Goal: Information Seeking & Learning: Learn about a topic

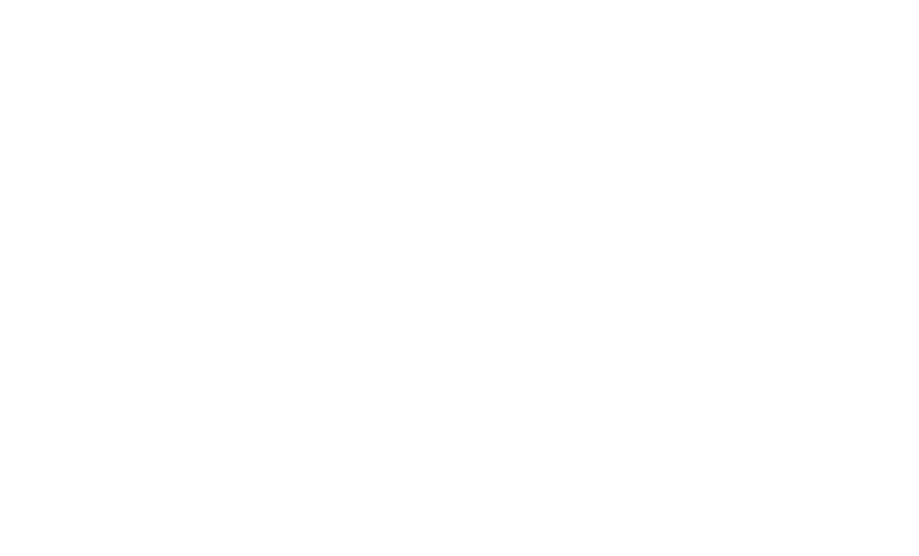
scroll to position [0, 34]
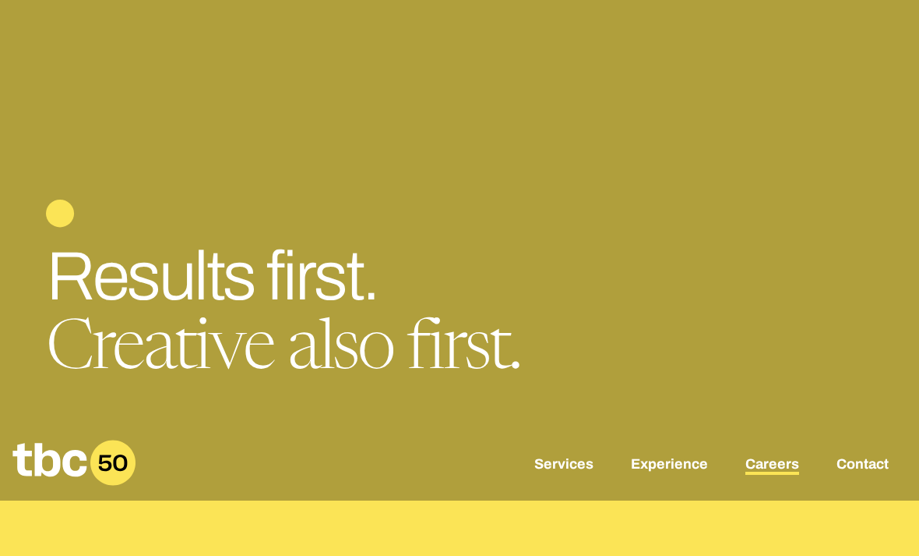
click at [774, 475] on link "Careers" at bounding box center [773, 465] width 54 height 19
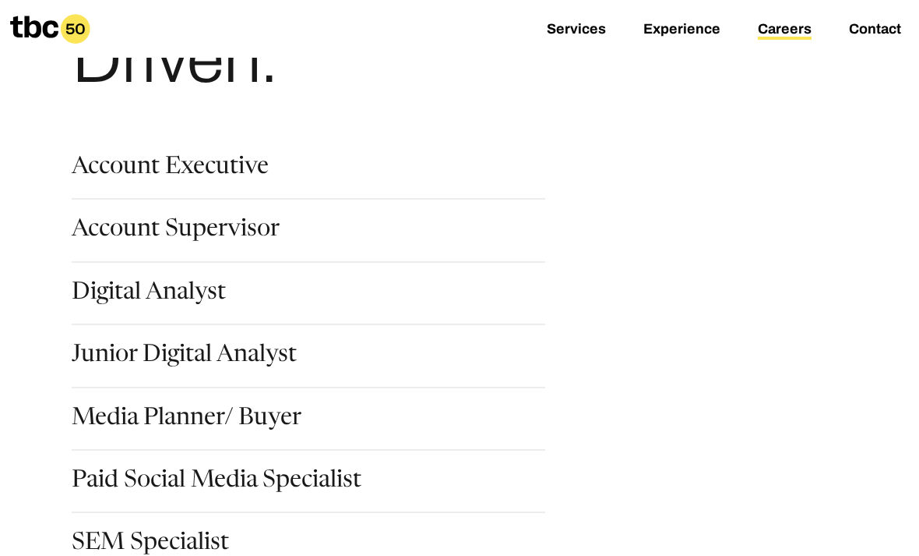
scroll to position [168, 0]
click at [238, 358] on link "Junior Digital Analyst" at bounding box center [184, 357] width 225 height 26
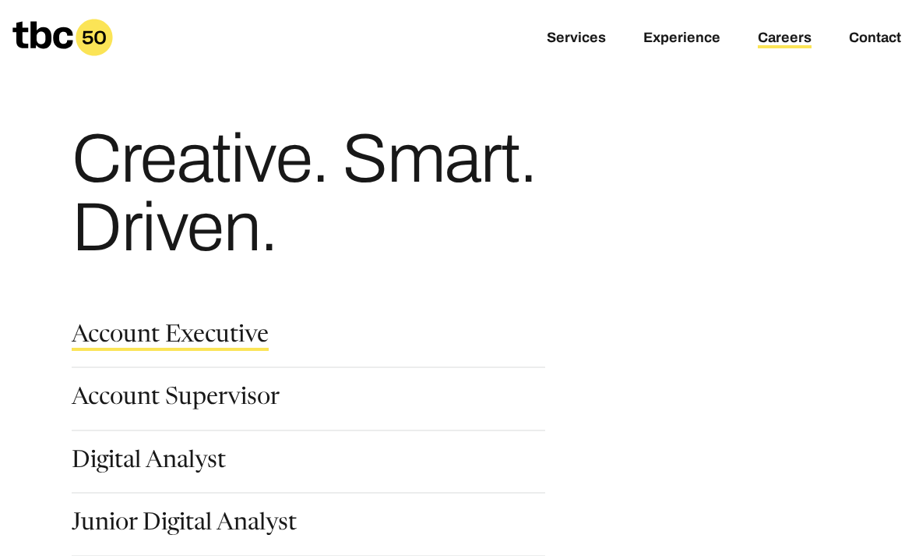
click at [234, 338] on link "Account Executive" at bounding box center [170, 337] width 197 height 26
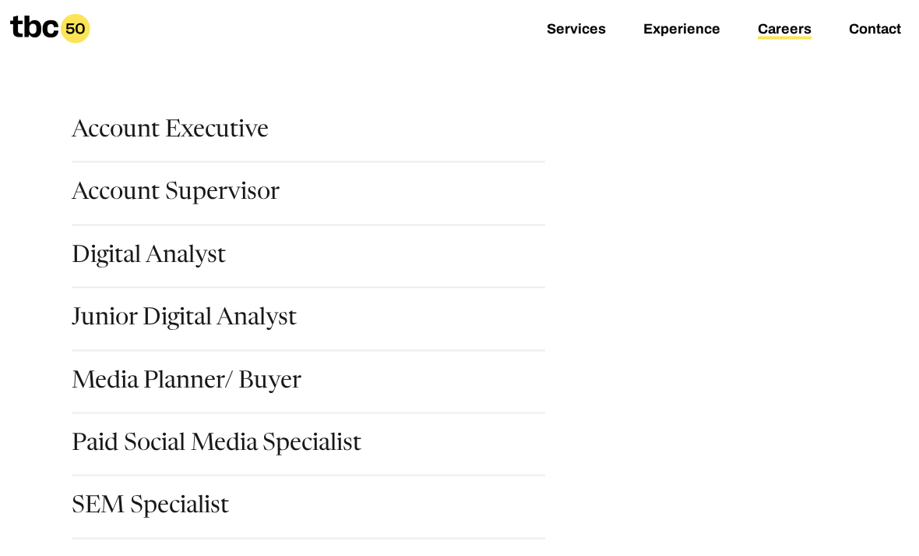
scroll to position [206, 0]
click at [103, 189] on link "Account Supervisor" at bounding box center [176, 194] width 208 height 26
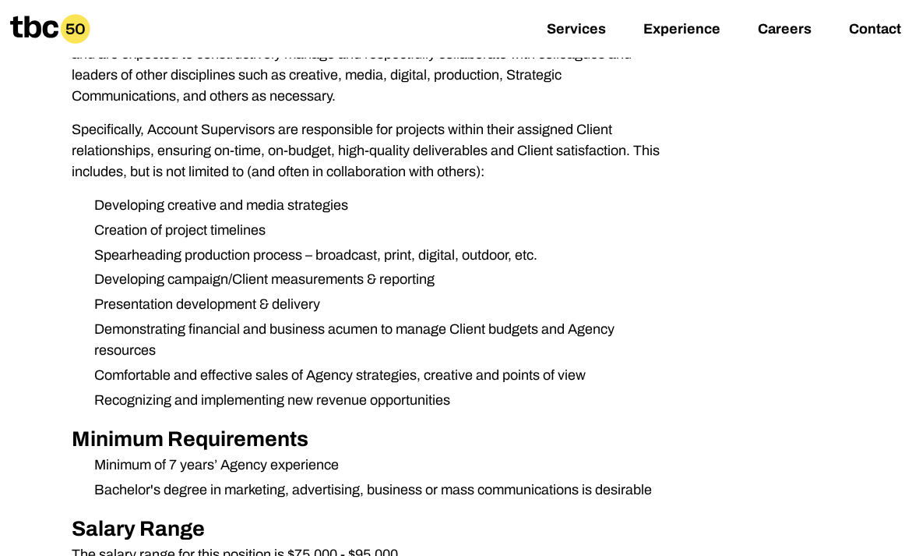
scroll to position [492, 0]
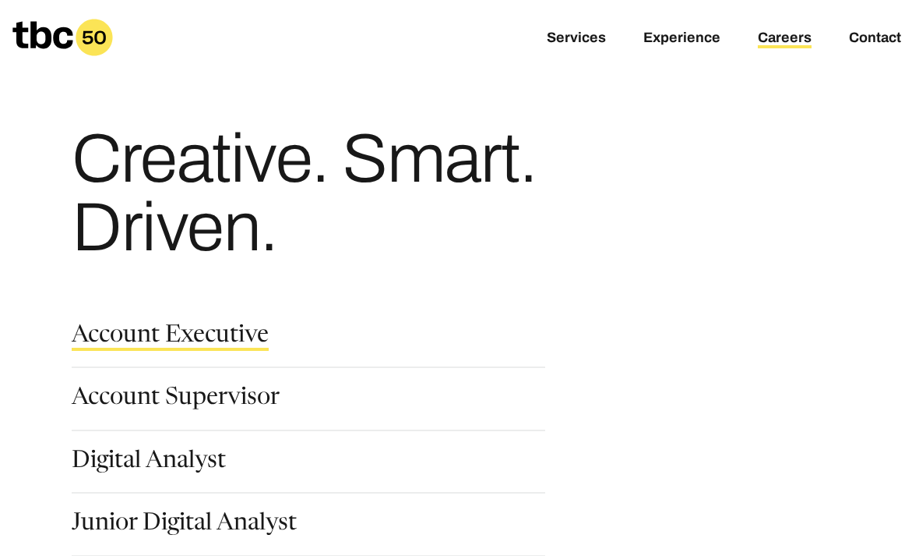
click at [112, 334] on link "Account Executive" at bounding box center [170, 337] width 197 height 26
